Goal: Task Accomplishment & Management: Complete application form

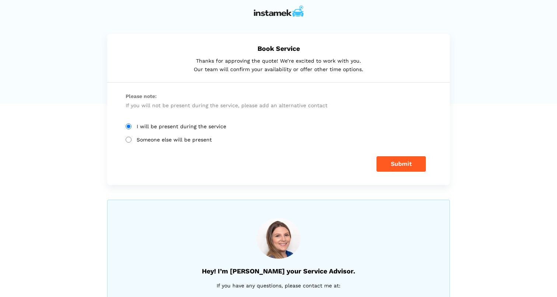
click at [126, 134] on div "I will be present during the service Someone else will be present" at bounding box center [278, 133] width 317 height 19
click at [129, 140] on input "Someone else will be present" at bounding box center [129, 140] width 6 height 6
radio input "true"
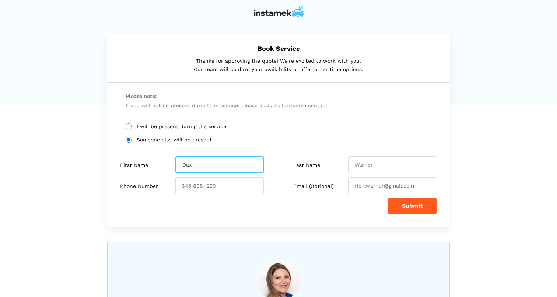
type input "Dax"
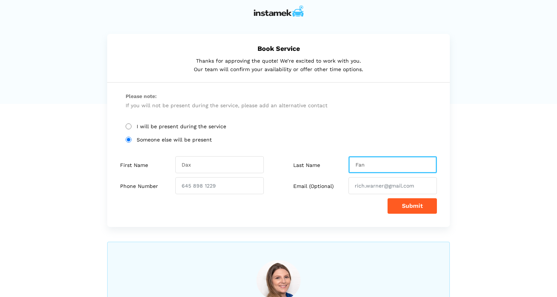
type input "Fan"
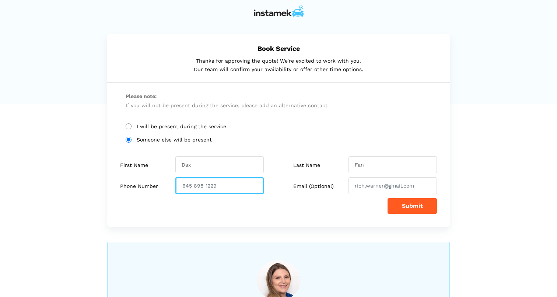
click at [225, 183] on input "number" at bounding box center [219, 185] width 88 height 17
type input "6043436803"
click at [390, 211] on button "Submit" at bounding box center [412, 205] width 49 height 15
click at [234, 187] on input "6043436803" at bounding box center [219, 185] width 88 height 17
click at [191, 185] on input "6043436803" at bounding box center [219, 185] width 88 height 17
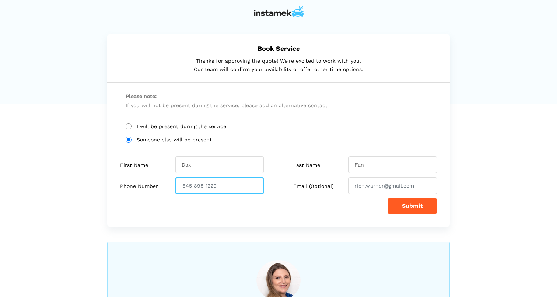
click at [183, 187] on input "number" at bounding box center [219, 185] width 88 height 17
click at [403, 206] on button "Submit" at bounding box center [412, 205] width 49 height 15
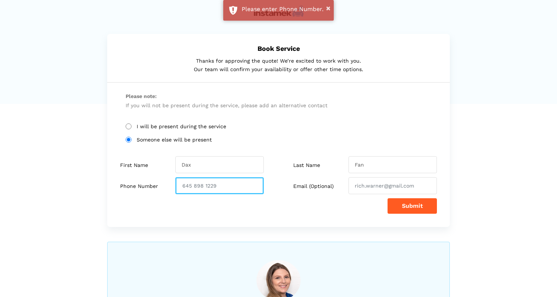
click at [211, 183] on input "number" at bounding box center [219, 185] width 88 height 17
click at [196, 184] on input "number" at bounding box center [219, 185] width 88 height 17
click at [206, 185] on input "number" at bounding box center [219, 185] width 88 height 17
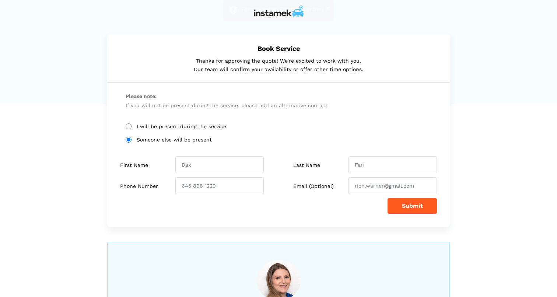
click at [412, 204] on button "Submit" at bounding box center [412, 205] width 49 height 15
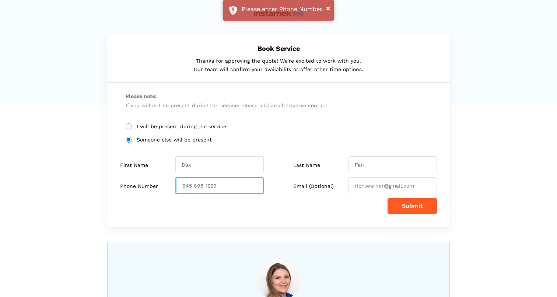
click at [225, 186] on input "number" at bounding box center [219, 185] width 88 height 17
click at [256, 186] on input "number" at bounding box center [219, 185] width 88 height 17
click at [250, 184] on input "number" at bounding box center [219, 185] width 88 height 17
click at [222, 185] on input "number" at bounding box center [219, 185] width 88 height 17
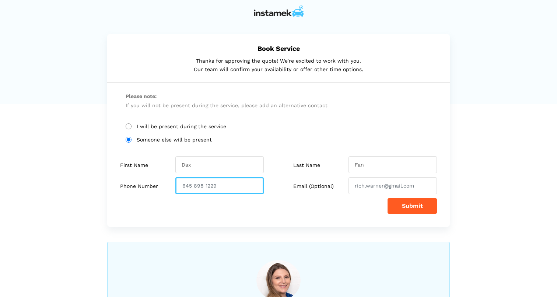
click at [234, 185] on input "number" at bounding box center [219, 185] width 88 height 17
drag, startPoint x: 240, startPoint y: 185, endPoint x: 150, endPoint y: 188, distance: 90.0
click at [150, 189] on div "Phone Number" at bounding box center [197, 185] width 164 height 17
drag, startPoint x: 220, startPoint y: 184, endPoint x: 174, endPoint y: 178, distance: 46.5
click at [174, 178] on div "Phone Number" at bounding box center [197, 185] width 164 height 17
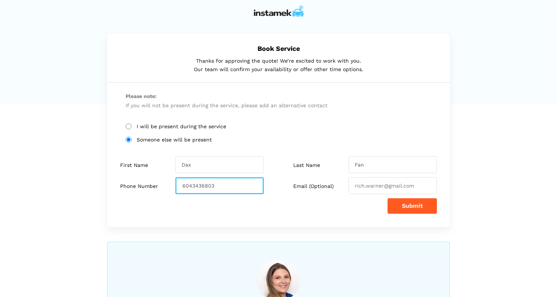
type input "6043436803"
click at [418, 203] on button "Submit" at bounding box center [412, 205] width 49 height 15
click at [192, 185] on input "6043436803" at bounding box center [219, 185] width 88 height 17
click at [206, 183] on input "number" at bounding box center [219, 185] width 88 height 17
click at [402, 205] on button "Submit" at bounding box center [412, 205] width 49 height 15
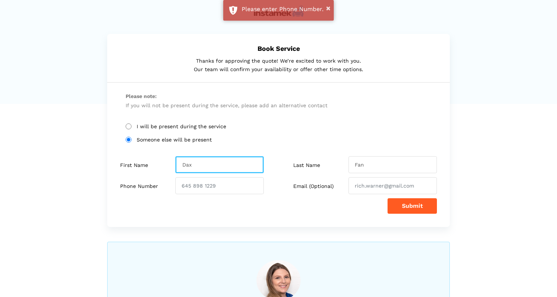
click at [221, 168] on input "Dax" at bounding box center [219, 164] width 88 height 17
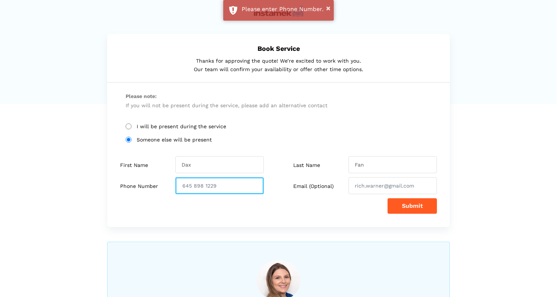
click at [209, 183] on input "number" at bounding box center [219, 185] width 88 height 17
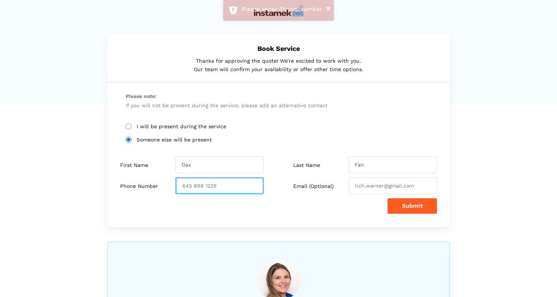
click at [198, 184] on input "number" at bounding box center [219, 185] width 88 height 17
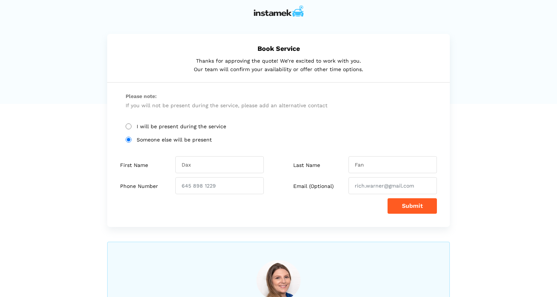
click at [424, 206] on button "Submit" at bounding box center [412, 205] width 49 height 15
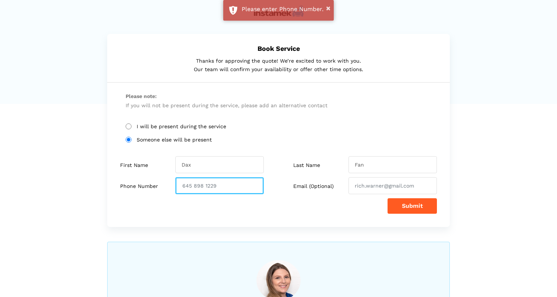
click at [224, 183] on input "number" at bounding box center [219, 185] width 88 height 17
click at [207, 185] on input "number" at bounding box center [219, 185] width 88 height 17
click at [196, 184] on input "number" at bounding box center [219, 185] width 88 height 17
type input "604436803"
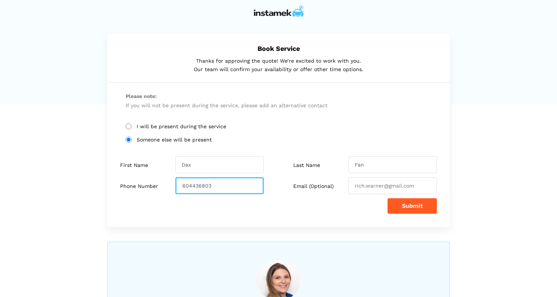
click at [219, 187] on input "604436803" at bounding box center [219, 185] width 88 height 17
drag, startPoint x: 219, startPoint y: 187, endPoint x: 186, endPoint y: 184, distance: 32.9
click at [186, 184] on input "604436803" at bounding box center [219, 185] width 88 height 17
type input "604"
click at [422, 209] on button "Submit" at bounding box center [412, 205] width 49 height 15
